Goal: Information Seeking & Learning: Learn about a topic

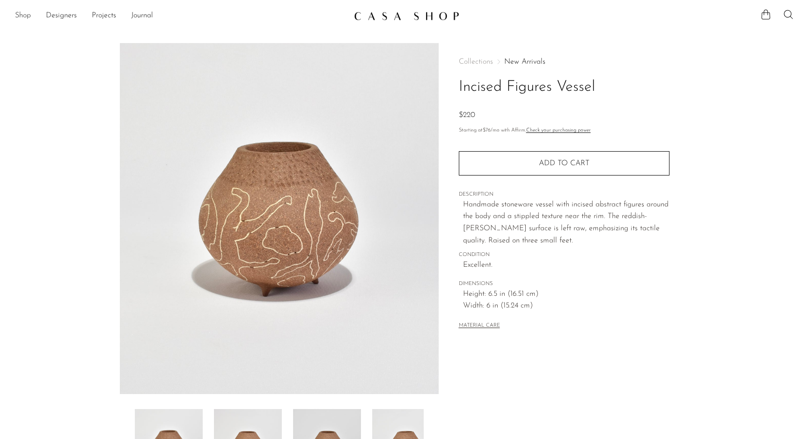
click at [26, 15] on link "Shop" at bounding box center [23, 16] width 16 height 12
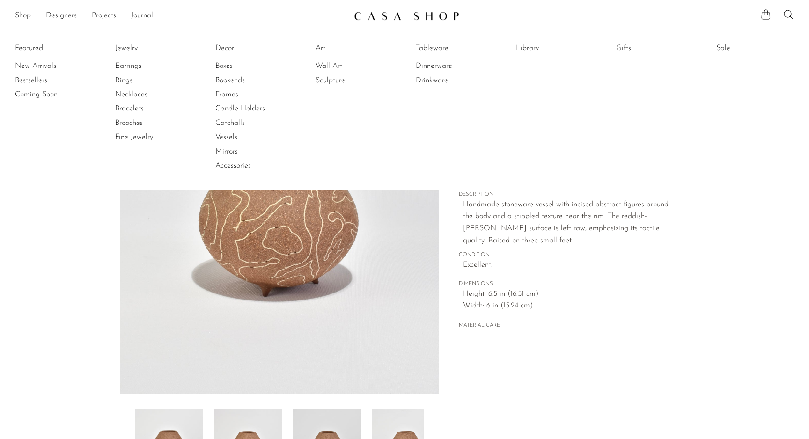
click at [221, 48] on link "Decor" at bounding box center [250, 48] width 70 height 10
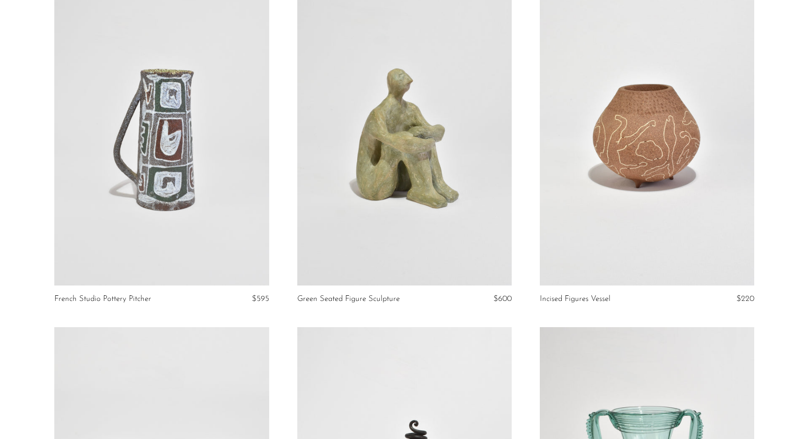
scroll to position [102, 0]
click at [187, 130] on link at bounding box center [161, 135] width 214 height 301
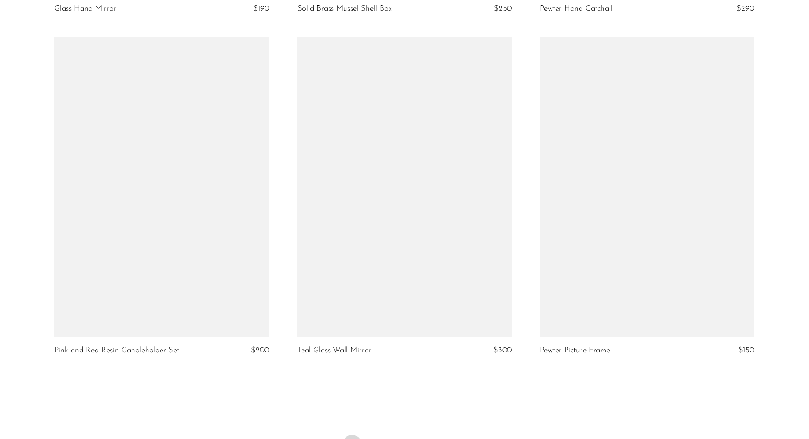
scroll to position [3862, 0]
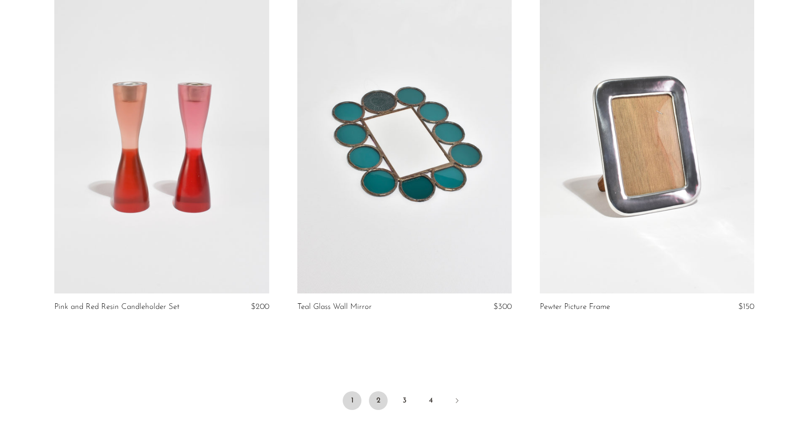
click at [381, 404] on link "2" at bounding box center [378, 400] width 19 height 19
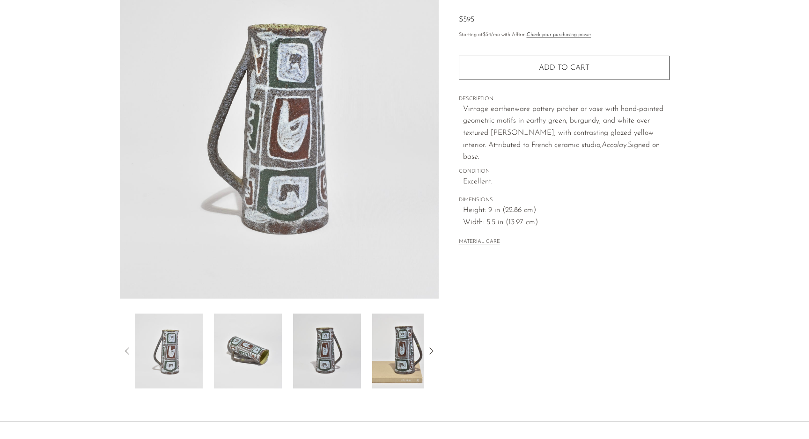
scroll to position [170, 0]
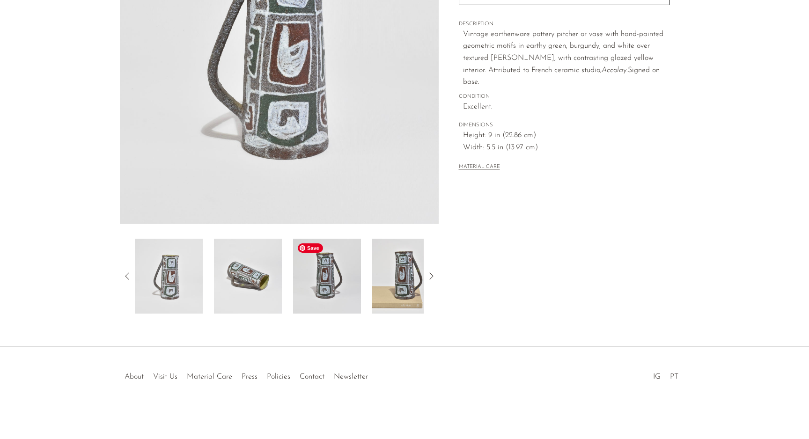
click at [314, 291] on img at bounding box center [327, 276] width 68 height 75
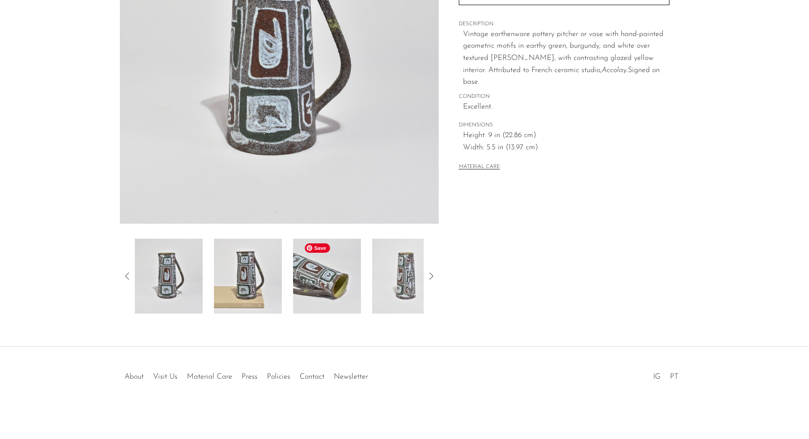
click at [321, 282] on img at bounding box center [327, 276] width 68 height 75
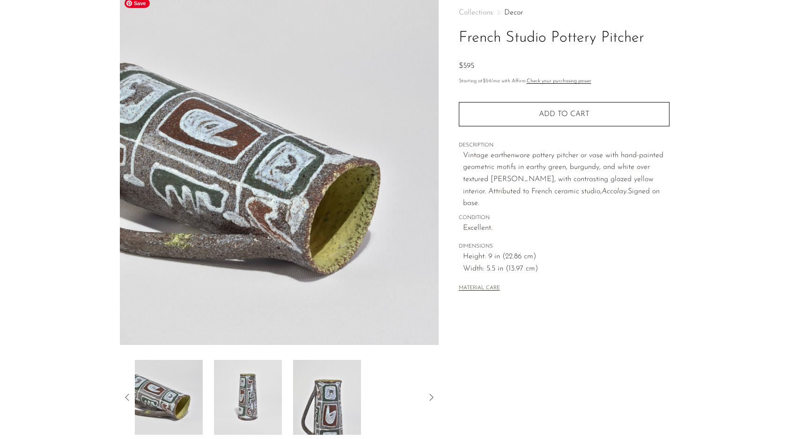
scroll to position [52, 0]
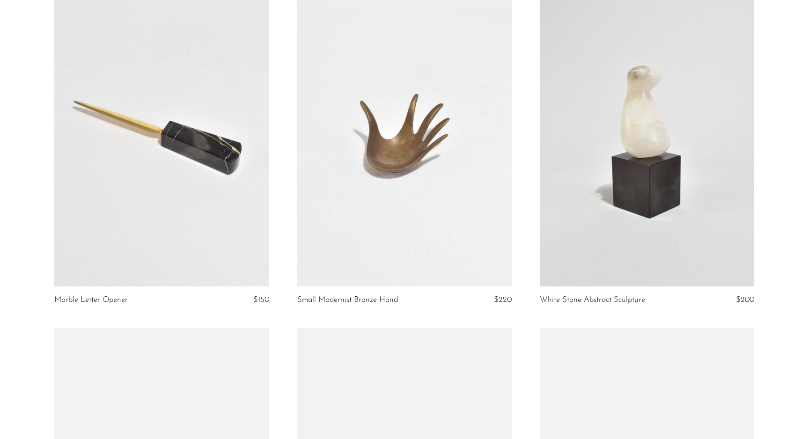
scroll to position [1468, 0]
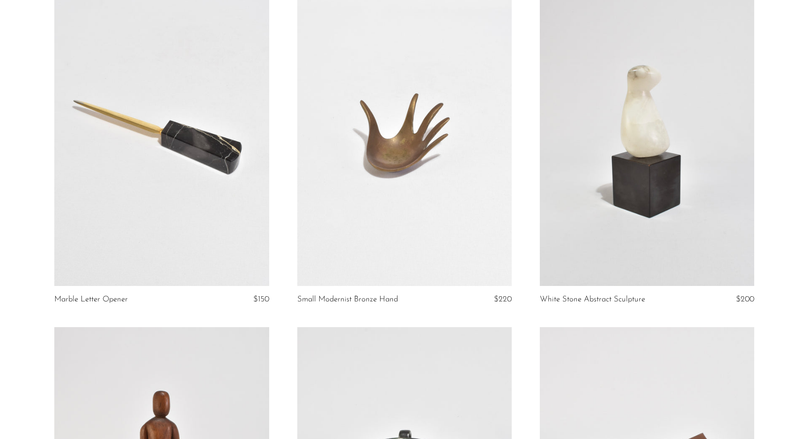
click at [388, 181] on link at bounding box center [404, 135] width 214 height 301
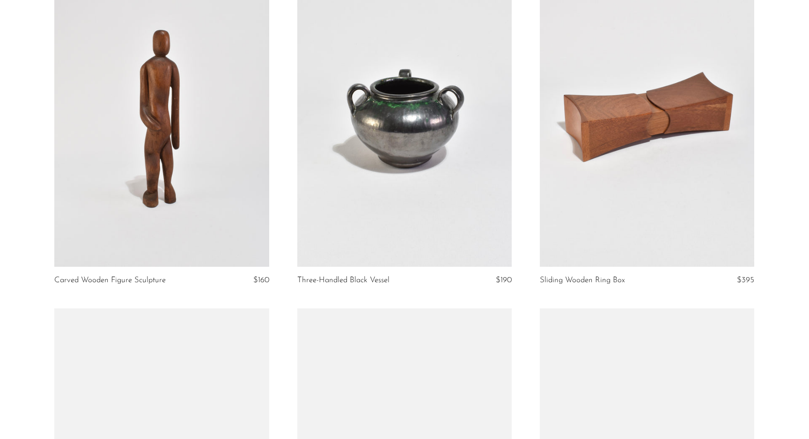
scroll to position [1822, 0]
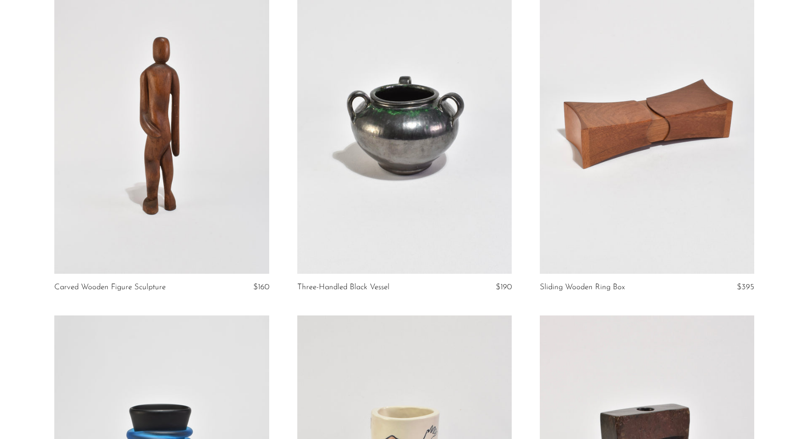
click at [166, 195] on link at bounding box center [161, 123] width 214 height 301
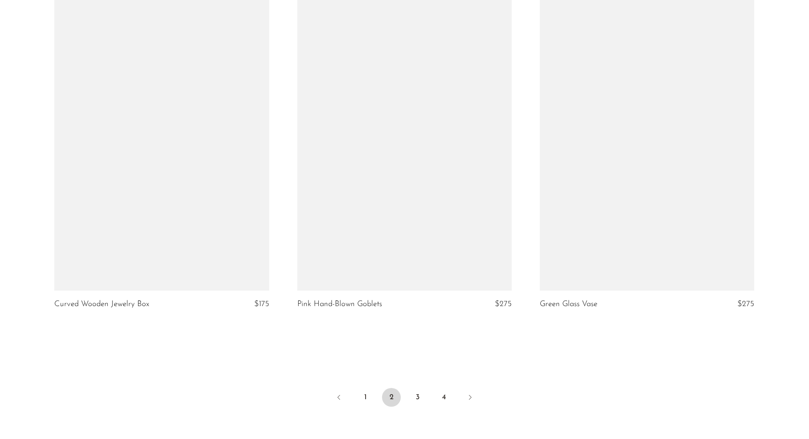
scroll to position [3858, 0]
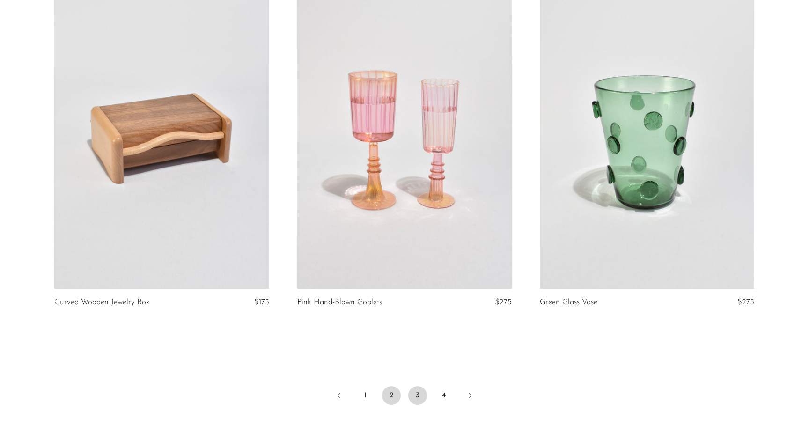
click at [413, 397] on link "3" at bounding box center [417, 395] width 19 height 19
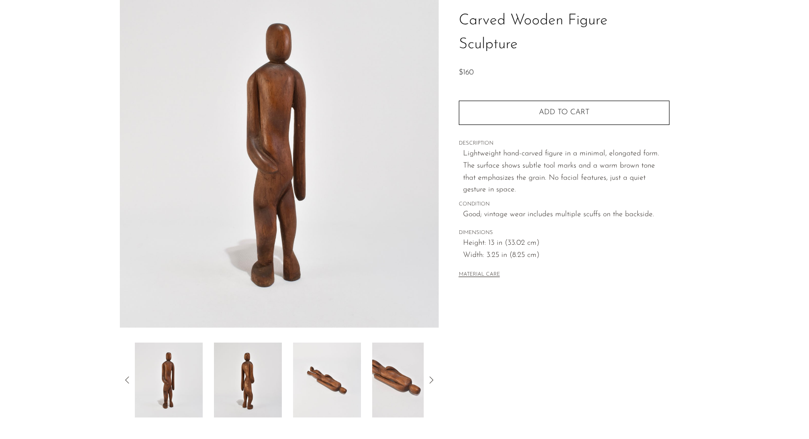
scroll to position [74, 0]
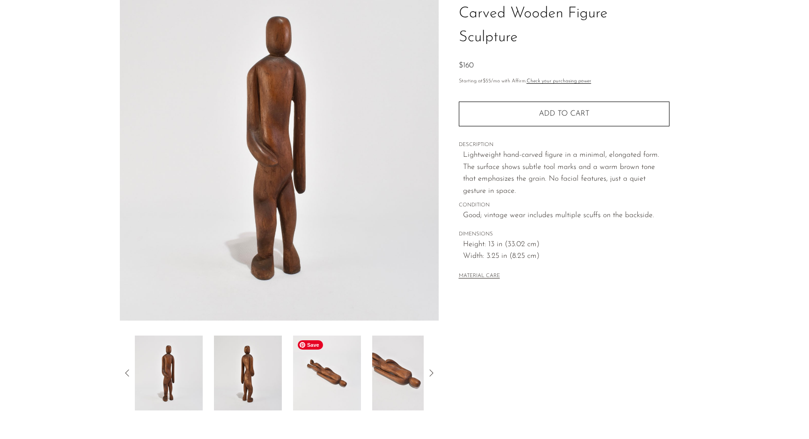
click at [334, 354] on img at bounding box center [327, 373] width 68 height 75
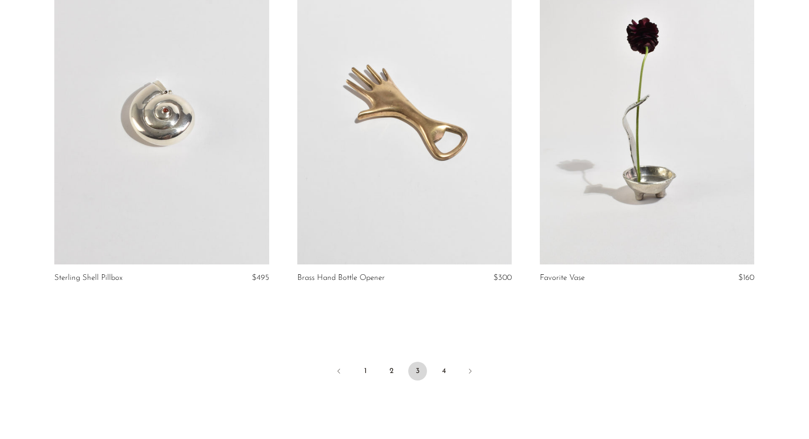
scroll to position [3884, 0]
click at [446, 376] on link "4" at bounding box center [444, 370] width 19 height 19
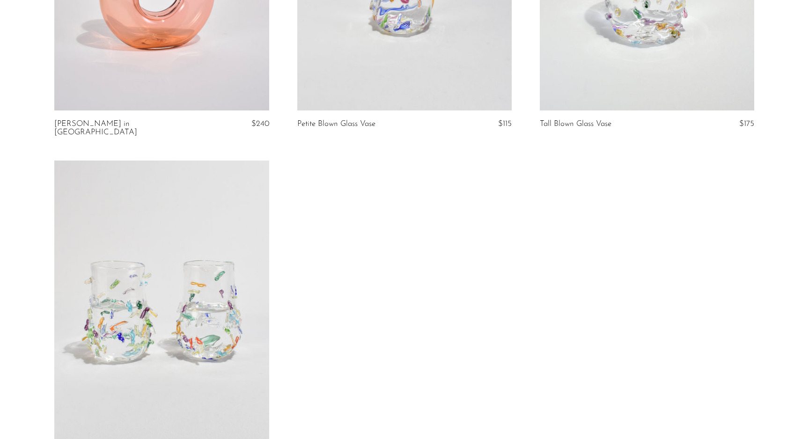
scroll to position [1699, 0]
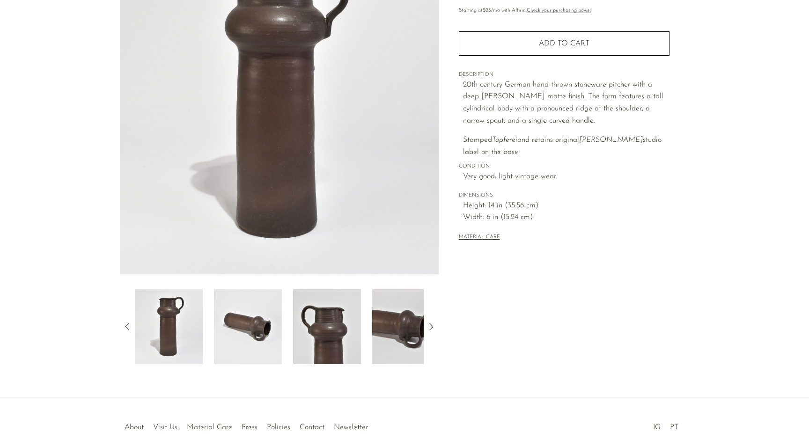
scroll to position [170, 0]
